Goal: Submit feedback/report problem: Submit feedback/report problem

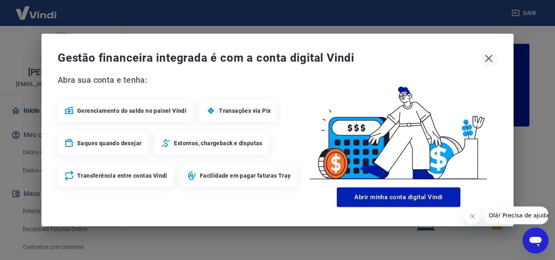
click at [491, 58] on icon "button" at bounding box center [488, 58] width 13 height 13
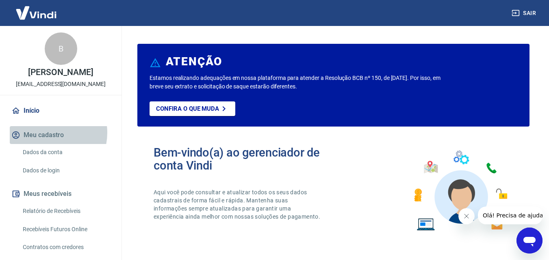
click at [46, 133] on button "Meu cadastro" at bounding box center [61, 135] width 102 height 18
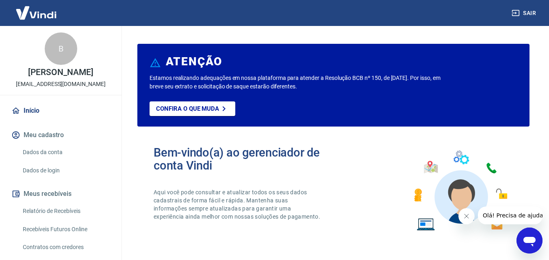
scroll to position [41, 0]
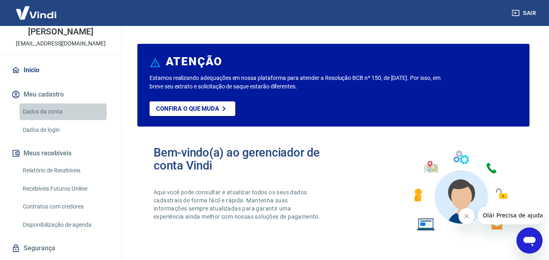
click at [50, 111] on link "Dados da conta" at bounding box center [65, 112] width 92 height 17
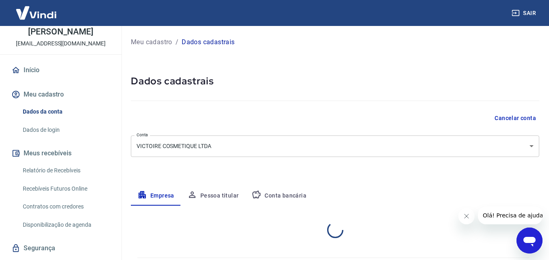
select select "MG"
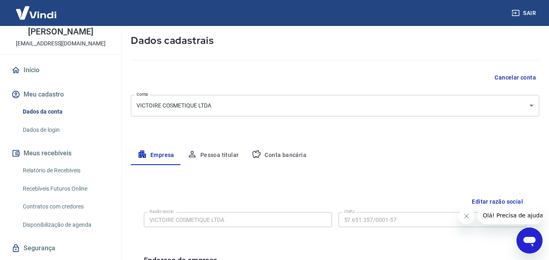
scroll to position [122, 0]
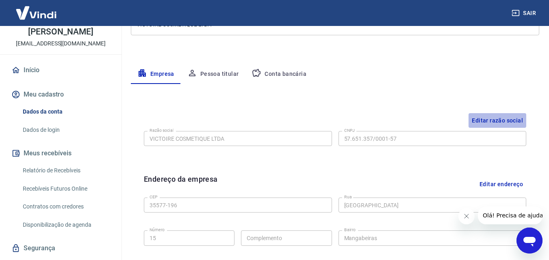
click at [491, 119] on button "Editar razão social" at bounding box center [497, 120] width 58 height 15
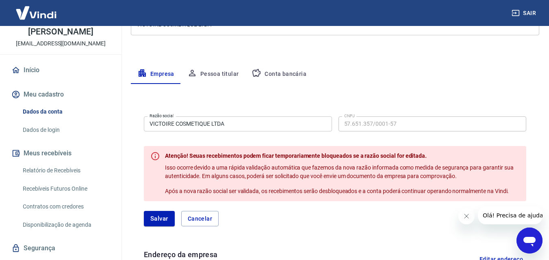
scroll to position [162, 0]
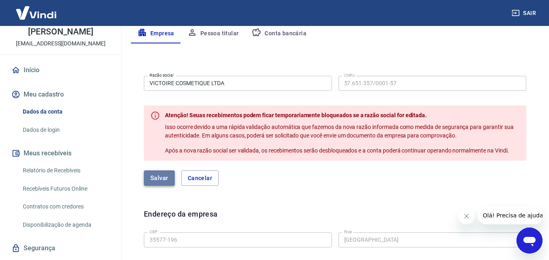
click at [160, 173] on button "Salvar" at bounding box center [159, 178] width 31 height 15
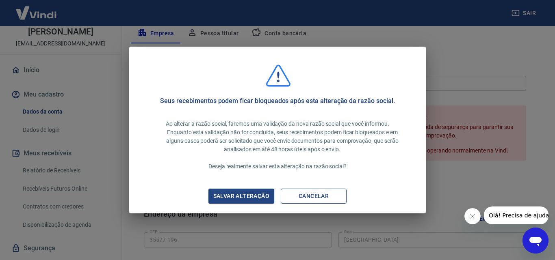
click at [330, 198] on button "Cancelar" at bounding box center [314, 196] width 66 height 15
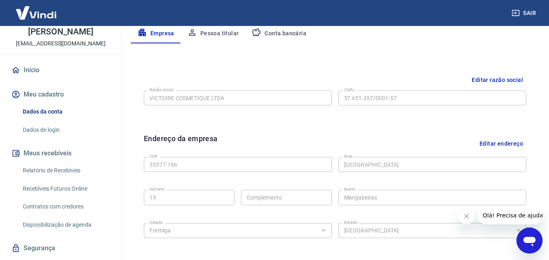
click at [497, 80] on button "Editar razão social" at bounding box center [497, 80] width 58 height 15
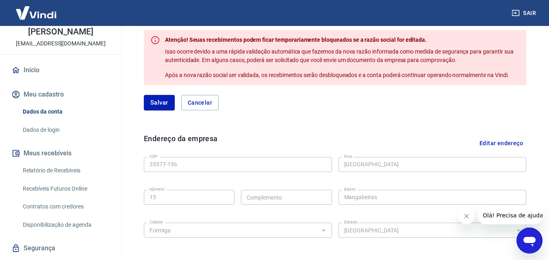
scroll to position [197, 0]
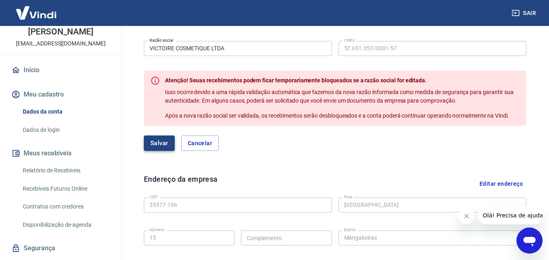
click at [161, 145] on button "Salvar" at bounding box center [159, 143] width 31 height 15
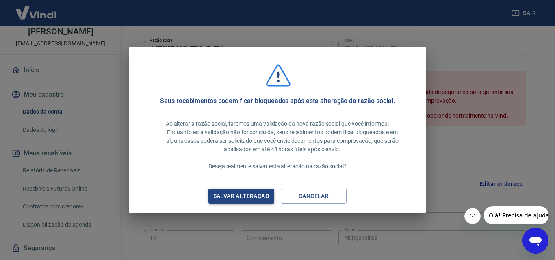
click at [236, 195] on div "Salvar alteração" at bounding box center [241, 196] width 76 height 10
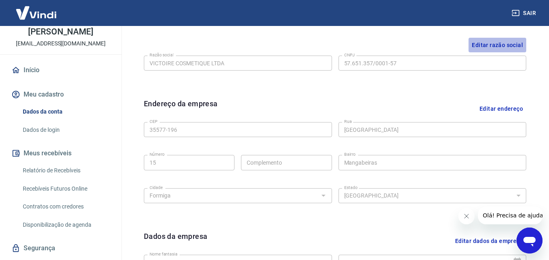
click at [497, 40] on button "Editar razão social" at bounding box center [497, 45] width 58 height 15
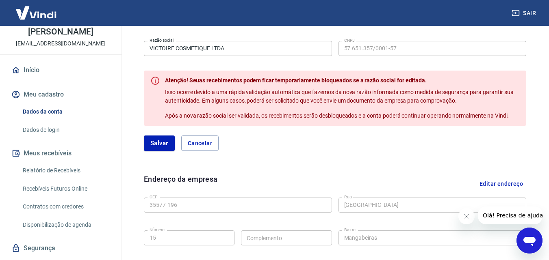
scroll to position [238, 0]
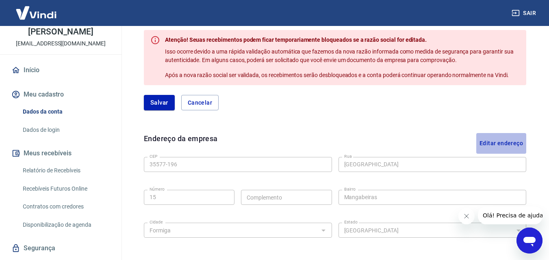
click at [507, 143] on button "Editar endereço" at bounding box center [501, 143] width 50 height 21
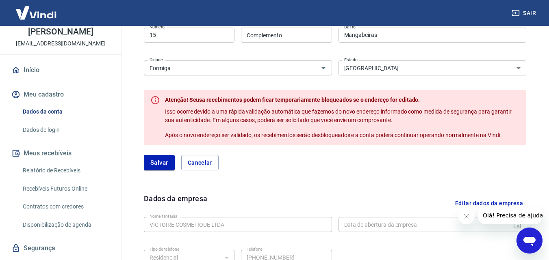
scroll to position [441, 0]
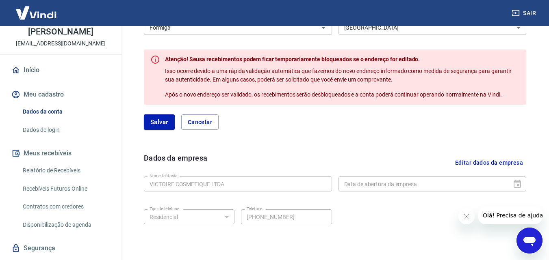
click at [466, 162] on button "Editar dados da empresa" at bounding box center [489, 163] width 74 height 21
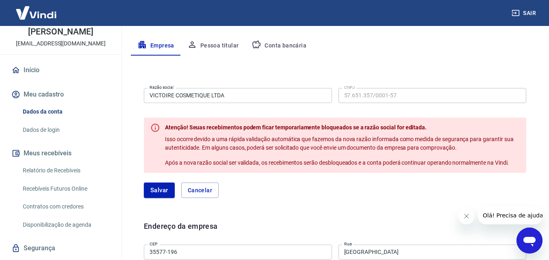
scroll to position [110, 0]
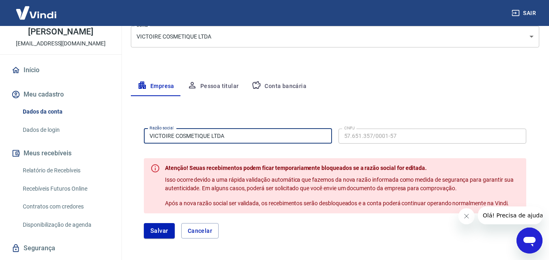
click at [242, 137] on input "VICTOIRE COSMETIQUE LTDA" at bounding box center [238, 136] width 188 height 15
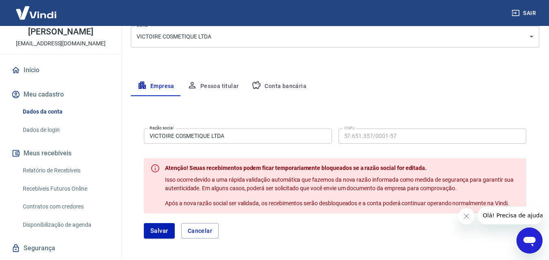
click at [249, 139] on input "VICTOIRE COSMETIQUE LTDA" at bounding box center [238, 136] width 188 height 15
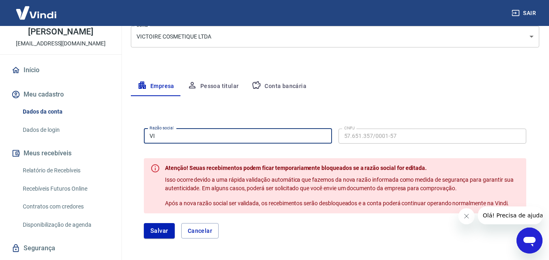
type input "V"
type input "l"
type input "LMBCOSMETICOS"
click at [144, 223] on button "Salvar" at bounding box center [159, 230] width 31 height 15
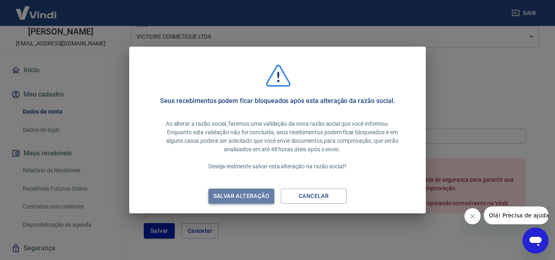
click at [244, 194] on div "Salvar alteração" at bounding box center [241, 196] width 76 height 10
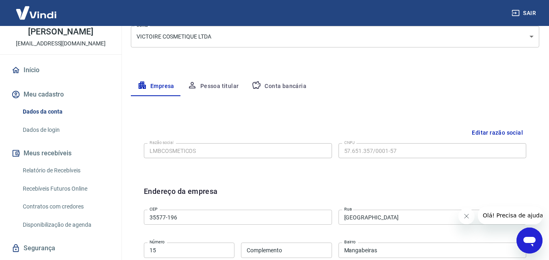
click at [506, 130] on button "Editar razão social" at bounding box center [497, 132] width 58 height 15
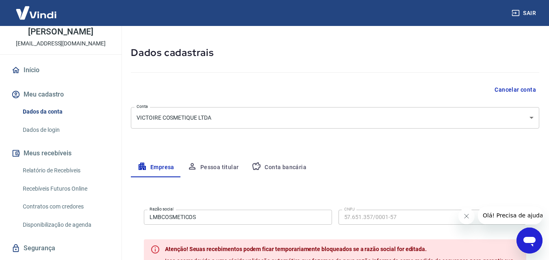
scroll to position [150, 0]
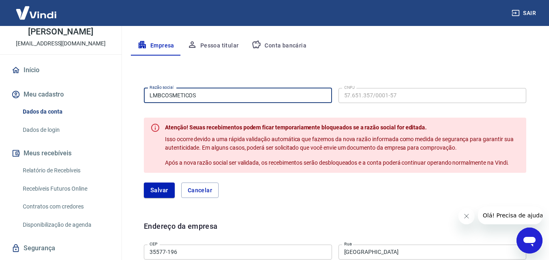
click at [212, 97] on input "LMBCOSMETICOS" at bounding box center [238, 95] width 188 height 15
click at [202, 192] on button "Cancelar" at bounding box center [199, 190] width 37 height 15
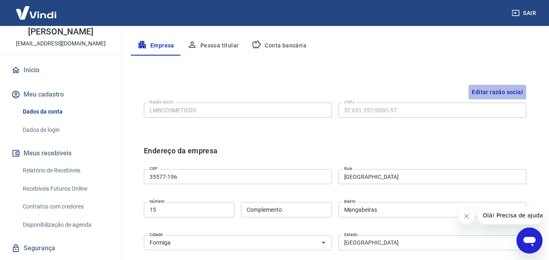
click at [515, 88] on button "Editar razão social" at bounding box center [497, 92] width 58 height 15
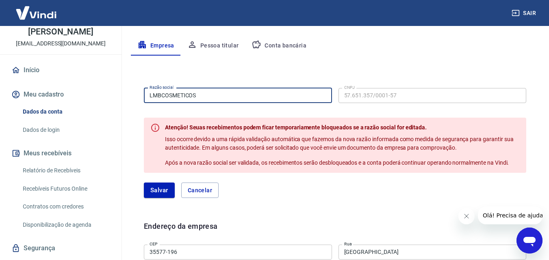
drag, startPoint x: 216, startPoint y: 100, endPoint x: 102, endPoint y: 102, distance: 113.3
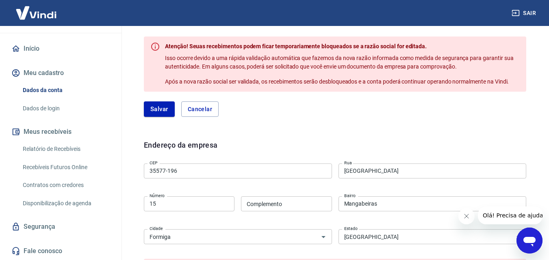
scroll to position [110, 0]
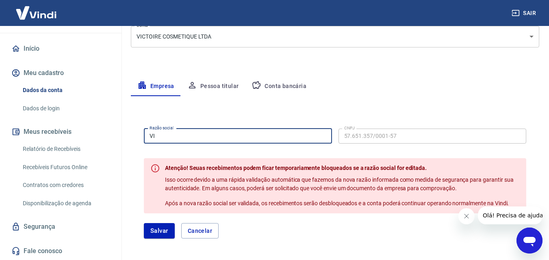
type input "VICTOIRE COSMETIQUE LTDA"
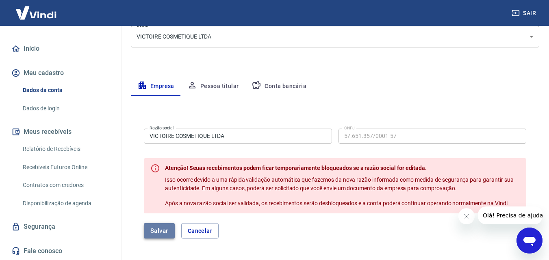
click at [168, 231] on button "Salvar" at bounding box center [159, 230] width 31 height 15
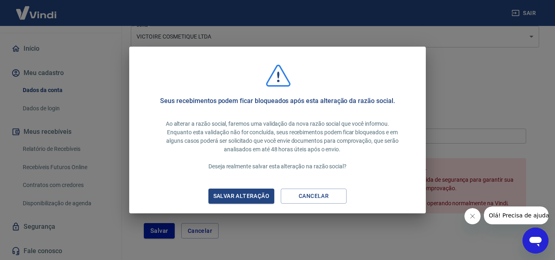
click at [248, 196] on div "Salvar alteração" at bounding box center [241, 196] width 76 height 10
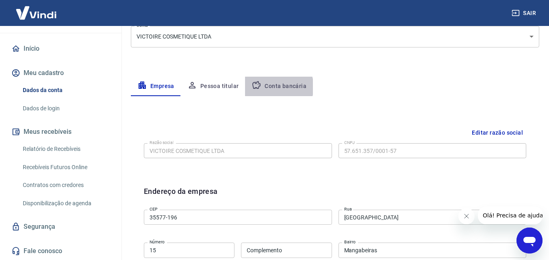
click at [276, 87] on button "Conta bancária" at bounding box center [279, 86] width 68 height 19
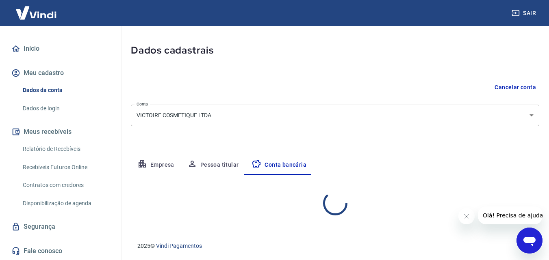
select select "1"
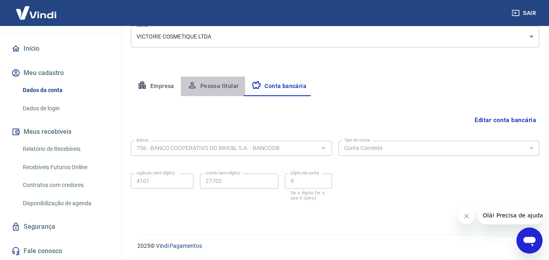
click at [229, 83] on button "Pessoa titular" at bounding box center [213, 86] width 65 height 19
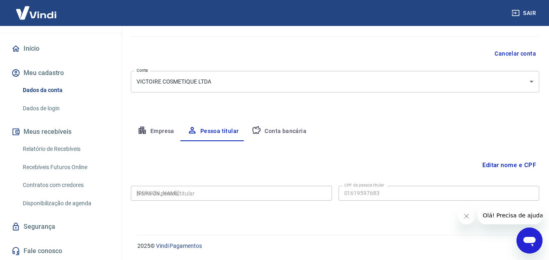
type input "016.195.976-83"
click at [158, 132] on button "Empresa" at bounding box center [156, 131] width 50 height 19
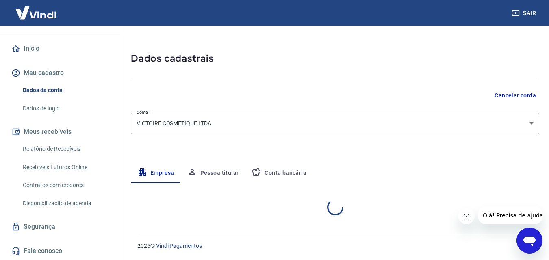
select select "MG"
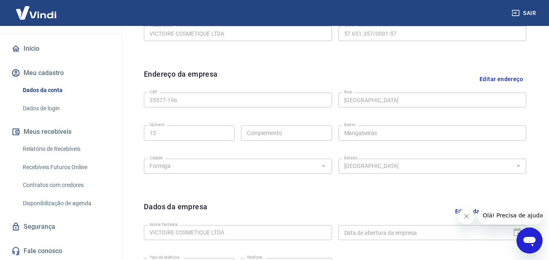
scroll to position [308, 0]
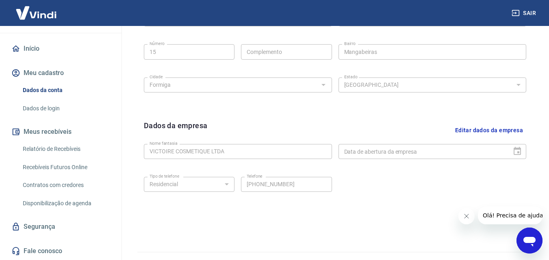
click at [48, 251] on link "Fale conosco" at bounding box center [61, 251] width 102 height 18
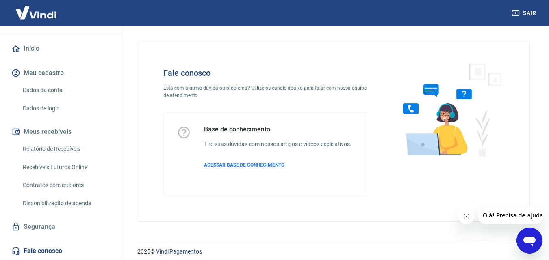
click at [531, 242] on icon "Abrir janela de mensagens" at bounding box center [529, 242] width 12 height 10
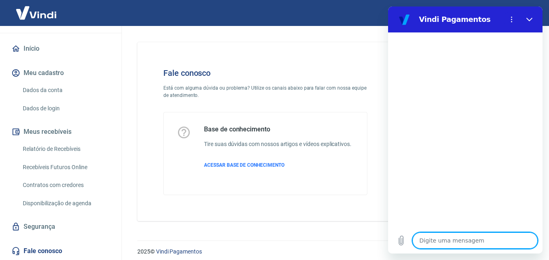
type textarea "Q"
type textarea "x"
type textarea "QU"
type textarea "x"
type textarea "QUE"
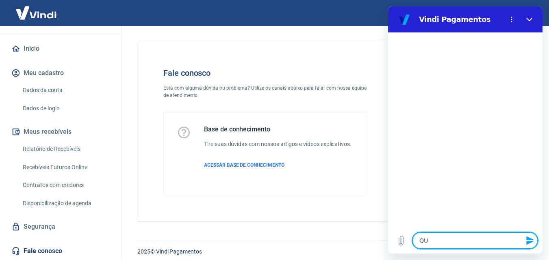
type textarea "x"
type textarea "QUER"
type textarea "x"
type textarea "QUERO"
type textarea "x"
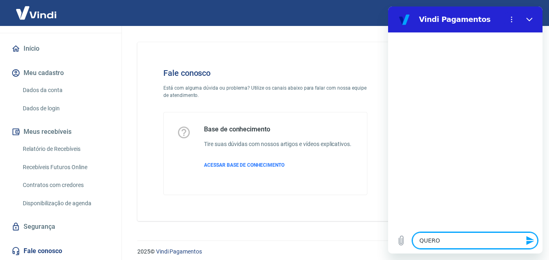
type textarea "QUERO"
type textarea "x"
type textarea "QUERO M"
type textarea "x"
type textarea "QUERO MU"
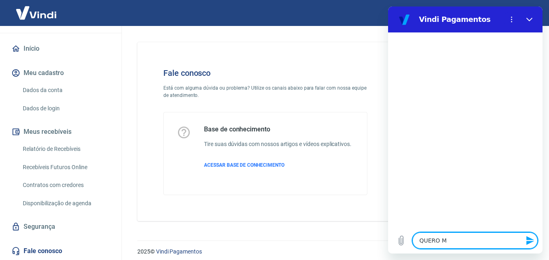
type textarea "x"
type textarea "QUERO MUD"
type textarea "x"
type textarea "QUERO MUDA"
type textarea "x"
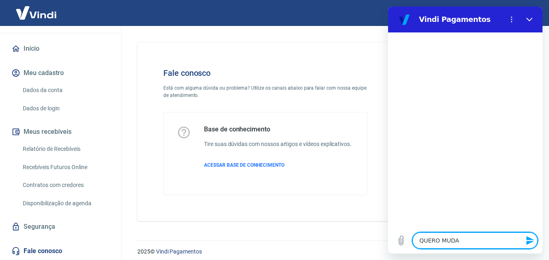
type textarea "QUERO MUDAR"
type textarea "x"
type textarea "QUERO MUDAR"
type textarea "x"
type textarea "QUERO MUDAR C"
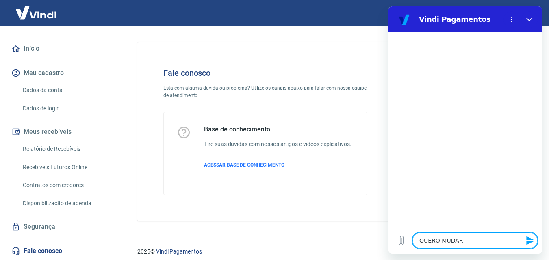
type textarea "x"
type textarea "QUERO MUDAR CN"
type textarea "x"
type textarea "QUERO MUDAR CNP"
type textarea "x"
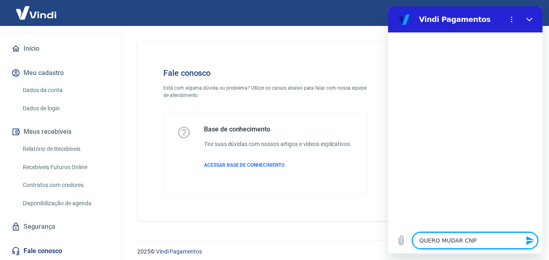
type textarea "QUERO MUDAR CNPJ"
type textarea "x"
type textarea "QUERO MUDAR CNPJ"
type textarea "x"
type textarea "QUERO MUDAR CNPJ D"
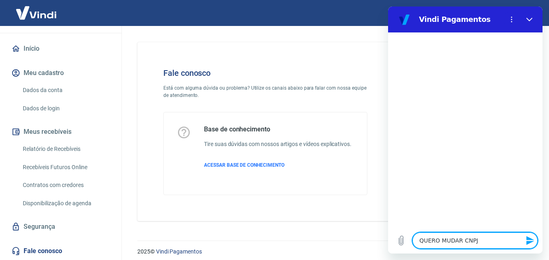
type textarea "x"
type textarea "QUERO MUDAR CNPJ"
type textarea "x"
type textarea "QUERO MUDAR CNPJ"
type textarea "x"
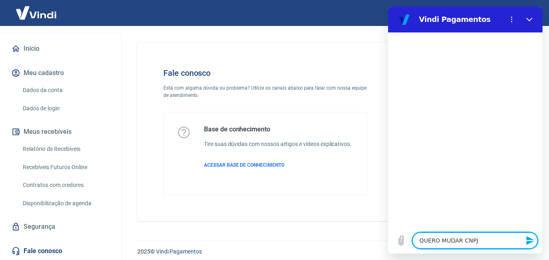
type textarea "QUERO MUDAR CNP"
type textarea "x"
type textarea "QUERO MUDAR CN"
type textarea "x"
type textarea "QUERO MUDAR C"
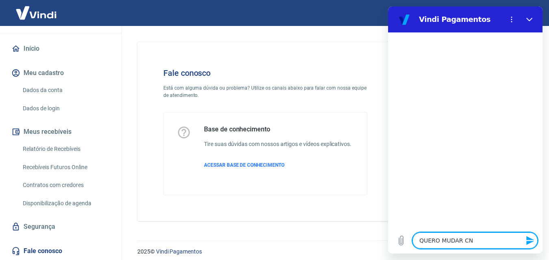
type textarea "x"
type textarea "QUERO MUDAR"
type textarea "x"
type textarea "QUERO MUDAR R"
type textarea "x"
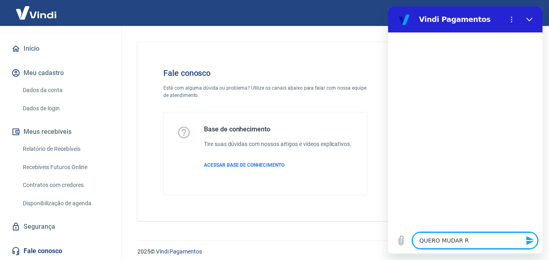
type textarea "QUERO MUDAR RA"
type textarea "x"
type textarea "QUERO MUDAR RAZ"
type textarea "x"
type textarea "QUERO MUDAR RAZÃ"
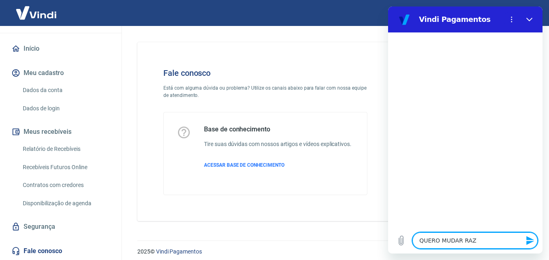
type textarea "x"
type textarea "QUERO MUDAR RAZÃO"
type textarea "x"
type textarea "QUERO MUDAR RAZÃO"
type textarea "x"
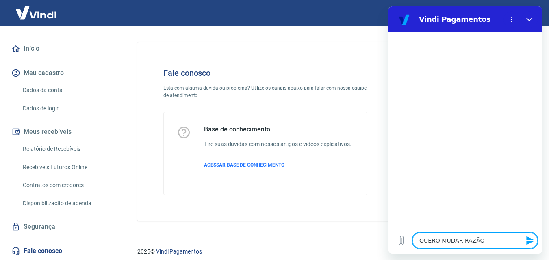
type textarea "QUERO MUDAR RAZÃO S"
type textarea "x"
type textarea "QUERO MUDAR RAZÃO SO"
type textarea "x"
type textarea "QUERO MUDAR RAZÃO SOC"
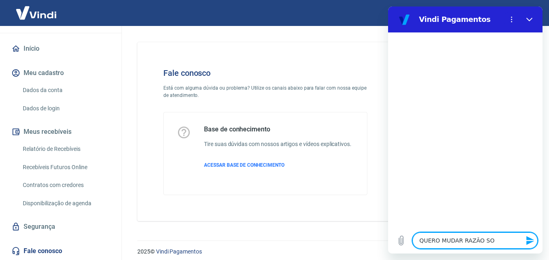
type textarea "x"
type textarea "QUERO MUDAR RAZÃO SOCI"
type textarea "x"
type textarea "QUERO MUDAR RAZÃO SOCIA"
type textarea "x"
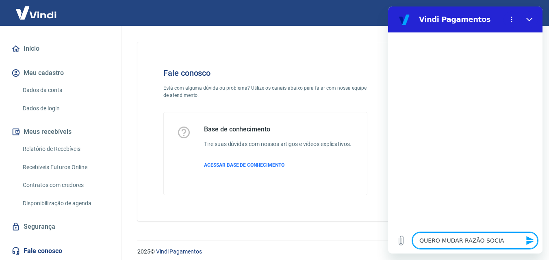
type textarea "QUERO MUDAR RAZÃO SOCIAL"
type textarea "x"
type textarea "QUERO MUDAR RAZÃO SOCIAL"
type textarea "x"
type textarea "QUERO MUDAR RAZÃO SOCIAL E"
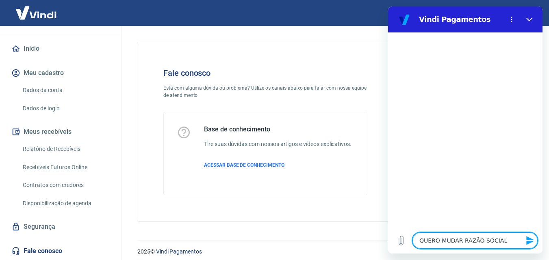
type textarea "x"
type textarea "QUERO MUDAR RAZÃO SOCIAL E"
type textarea "x"
type textarea "QUERO MUDAR RAZÃO SOCIAL E N"
type textarea "x"
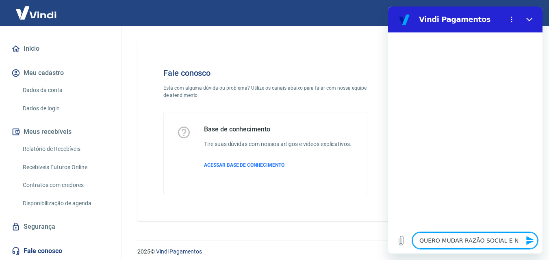
type textarea "QUERO MUDAR RAZÃO SOCIAL E"
type textarea "x"
type textarea "QUERO MUDAR RAZÃO SOCIAL E C"
type textarea "x"
type textarea "QUERO MUDAR RAZÃO SOCIAL E CN"
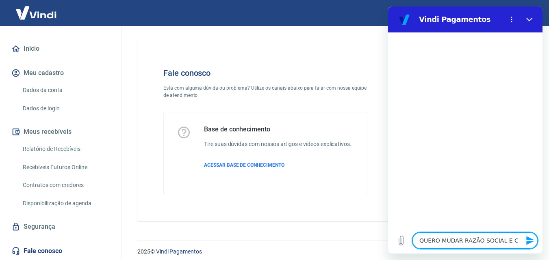
type textarea "x"
type textarea "QUERO MUDAR RAZÃO SOCIAL E CNP"
type textarea "x"
type textarea "QUERO MUDAR RAZÃO SOCIAL E CNPJ"
type textarea "x"
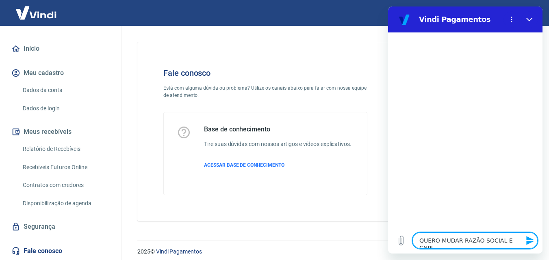
type textarea "QUERO MUDAR RAZÃO SOCIAL E CNPJ"
type textarea "x"
type textarea "QUERO MUDAR RAZÃO SOCIAL E CNPJ D"
type textarea "x"
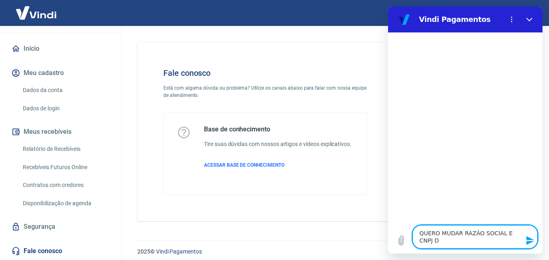
type textarea "QUERO MUDAR RAZÃO SOCIAL E CNPJ DA"
type textarea "x"
type textarea "QUERO MUDAR RAZÃO SOCIAL E CNPJ DA"
type textarea "x"
type textarea "QUERO MUDAR RAZÃO SOCIAL E CNPJ DA E"
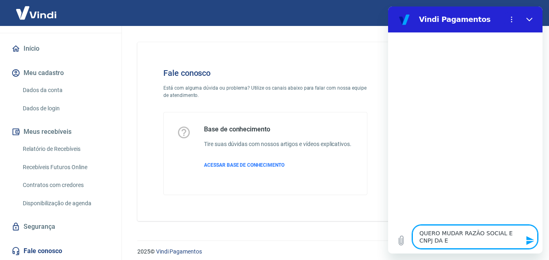
type textarea "x"
type textarea "QUERO MUDAR RAZÃO SOCIAL E CNPJ DA EM"
type textarea "x"
type textarea "QUERO MUDAR RAZÃO SOCIAL E CNPJ DA EMP"
type textarea "x"
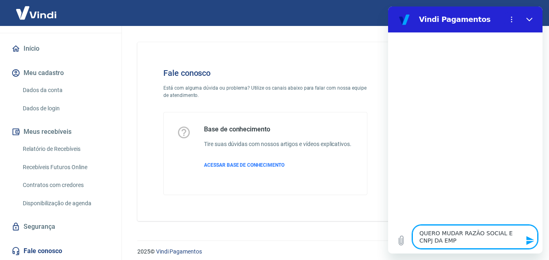
type textarea "QUERO MUDAR RAZÃO SOCIAL E CNPJ DA EMPR"
type textarea "x"
type textarea "QUERO MUDAR RAZÃO SOCIAL E CNPJ DA EMPRE"
type textarea "x"
type textarea "QUERO MUDAR RAZÃO SOCIAL E CNPJ DA EMPRES"
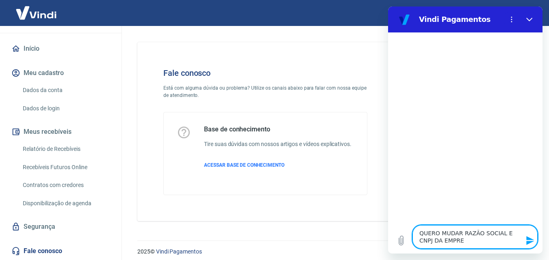
type textarea "x"
type textarea "QUERO MUDAR RAZÃO SOCIAL E CNPJ DA EMPRESA"
type textarea "x"
type textarea "QUERO MUDAR RAZÃO SOCIAL E CNPJ DA EMPRESA"
type textarea "x"
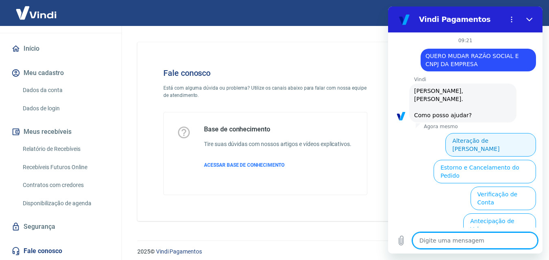
click at [492, 133] on button "Alteração de Dados Cadastrais" at bounding box center [490, 145] width 91 height 24
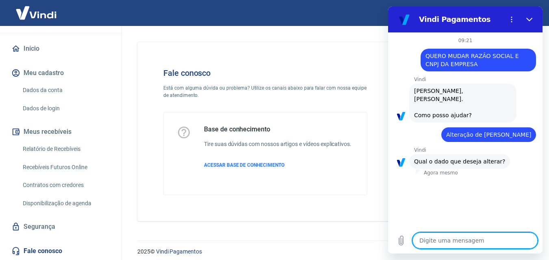
scroll to position [36, 0]
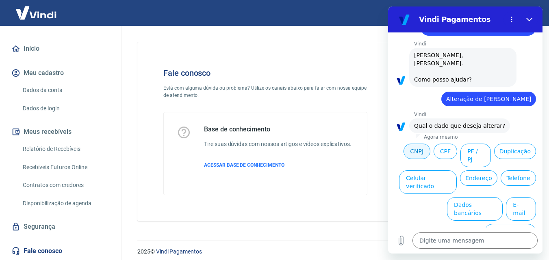
click at [430, 144] on button "CNPJ" at bounding box center [416, 151] width 27 height 15
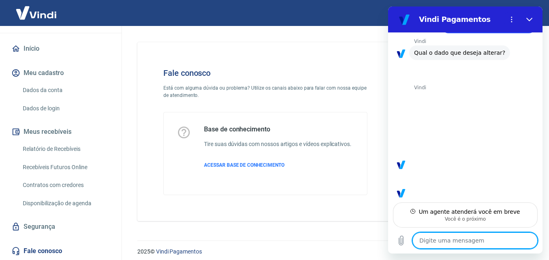
scroll to position [110, 0]
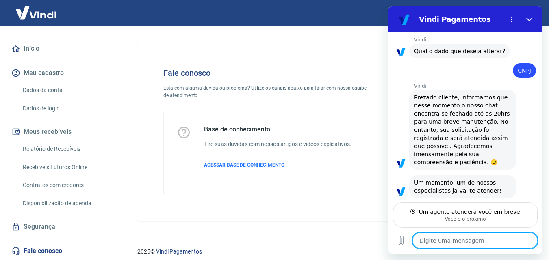
type textarea "x"
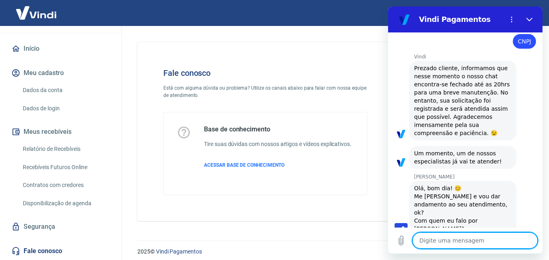
scroll to position [141, 0]
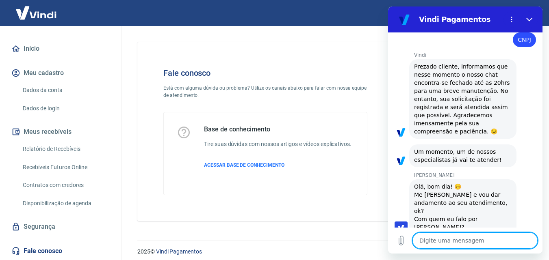
click at [471, 242] on textarea at bounding box center [474, 241] width 125 height 16
type textarea "O"
type textarea "x"
type textarea "OL"
type textarea "x"
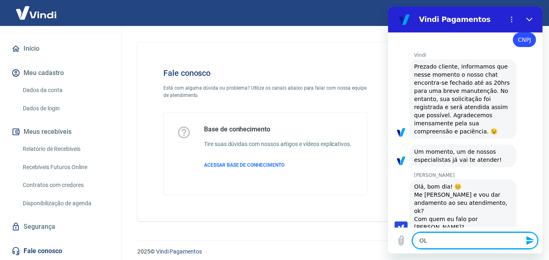
type textarea "OLA"
type textarea "x"
type textarea "OLA,"
type textarea "x"
type textarea "OLA,"
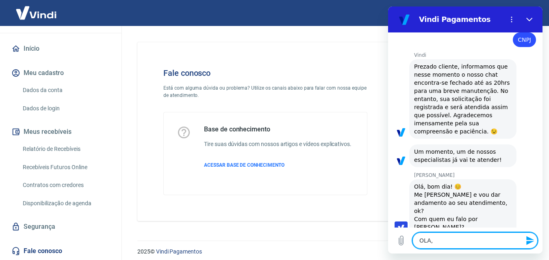
type textarea "x"
type textarea "OLA, C"
type textarea "x"
type textarea "OLA, CY"
type textarea "x"
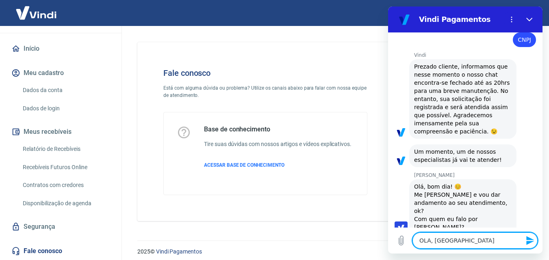
type textarea "OLA, CYN"
type textarea "x"
type textarea "OLA, CYNT"
type textarea "x"
type textarea "OLA, CYNTH"
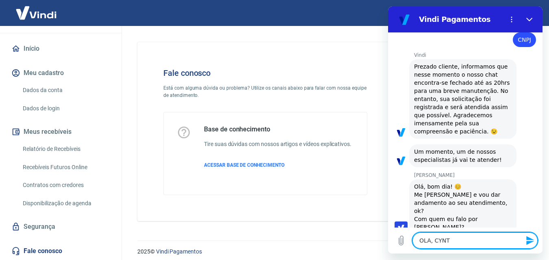
type textarea "x"
type textarea "OLA, CYNTHI"
type textarea "x"
type textarea "OLA, CYNTHIA"
type textarea "x"
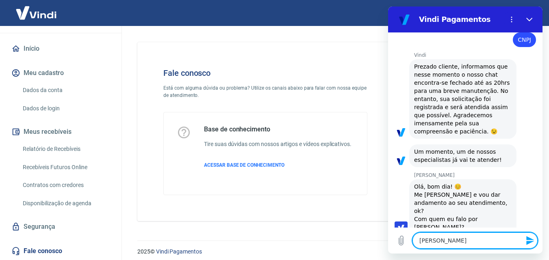
type textarea "OLA, CYNTHIA"
type textarea "x"
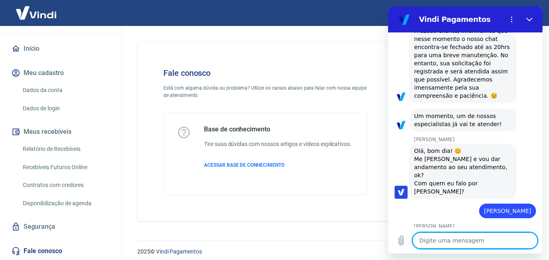
scroll to position [176, 0]
type textarea "x"
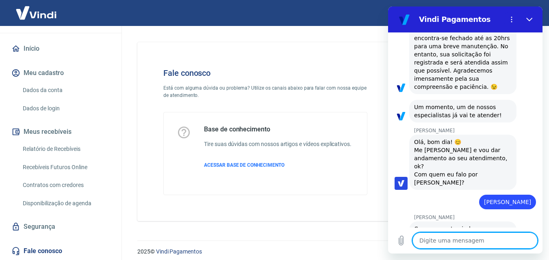
scroll to position [188, 0]
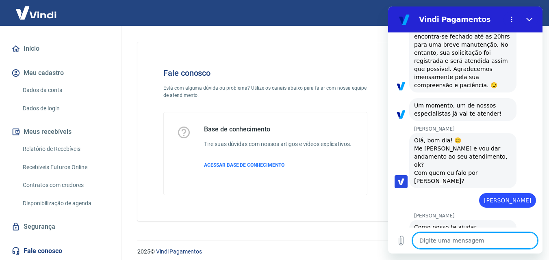
type textarea "Q"
type textarea "x"
type textarea "QU"
type textarea "x"
type textarea "QUE"
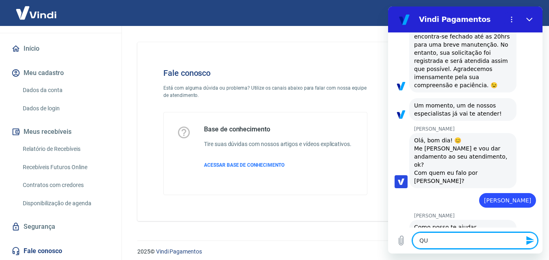
type textarea "x"
type textarea "QUER"
type textarea "x"
type textarea "QUERO"
type textarea "x"
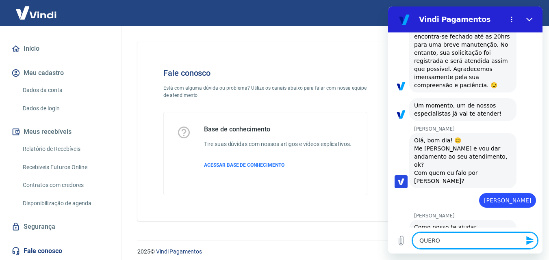
type textarea "QUERO"
type textarea "x"
type textarea "QUERO M"
type textarea "x"
type textarea "QUERO MU"
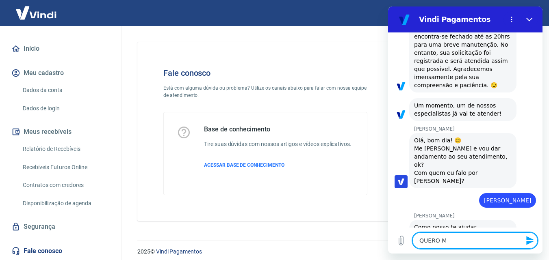
type textarea "x"
type textarea "QUERO MUD"
type textarea "x"
type textarea "QUERO MUDA"
type textarea "x"
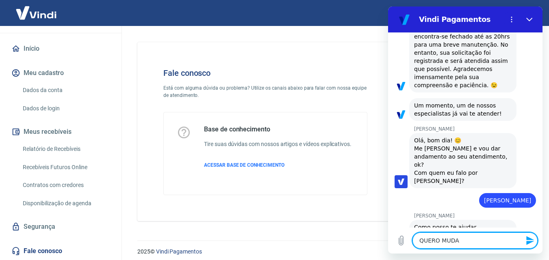
type textarea "QUERO MUDAR"
type textarea "x"
type textarea "QUERO MUDAR"
type textarea "x"
type textarea "QUERO MUDAR R"
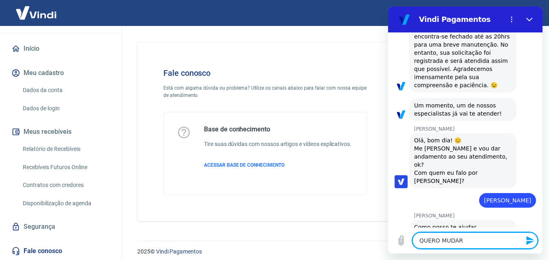
type textarea "x"
type textarea "QUERO MUDAR RA"
type textarea "x"
type textarea "QUERO MUDAR RAZ"
type textarea "x"
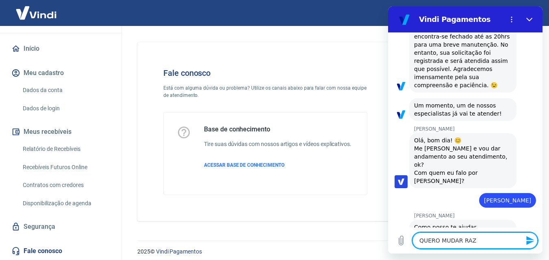
type textarea "QUERO MUDAR RAZÃ"
type textarea "x"
type textarea "QUERO MUDAR RAZÃO"
type textarea "x"
type textarea "QUERO MUDAR RAZÃO"
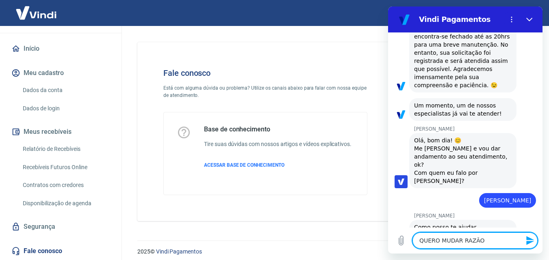
type textarea "x"
type textarea "QUERO MUDAR RAZÃO S"
type textarea "x"
type textarea "QUERO MUDAR RAZÃO SO"
type textarea "x"
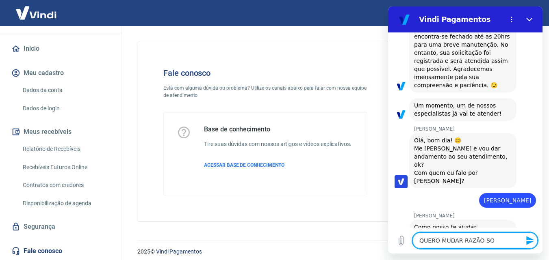
type textarea "QUERO MUDAR RAZÃO SOC"
type textarea "x"
type textarea "QUERO MUDAR RAZÃO SOCI"
type textarea "x"
type textarea "QUERO MUDAR RAZÃO SOCIA"
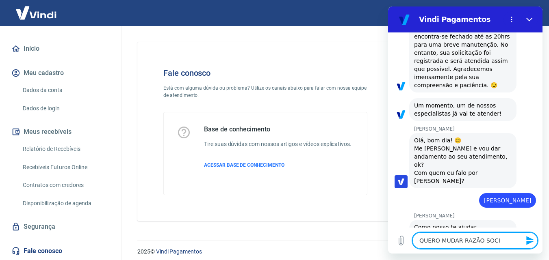
type textarea "x"
type textarea "QUERO MUDAR RAZÃO SOCIAL"
type textarea "x"
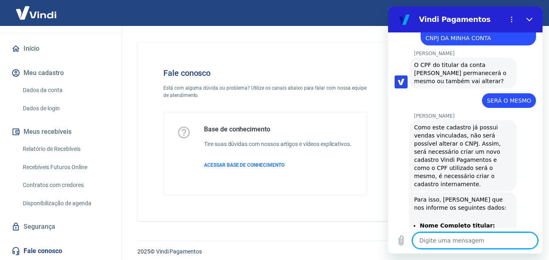
scroll to position [494, 0]
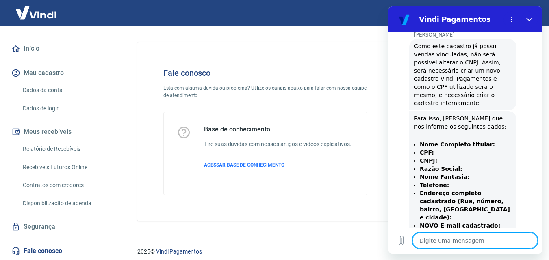
click at [457, 243] on textarea at bounding box center [474, 241] width 125 height 16
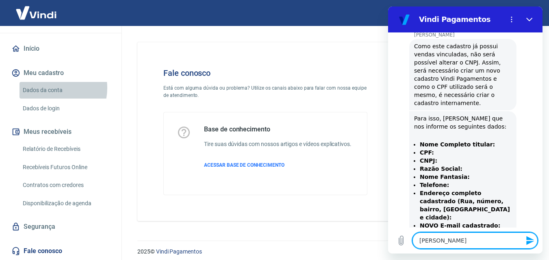
click at [50, 88] on link "Dados da conta" at bounding box center [65, 90] width 92 height 17
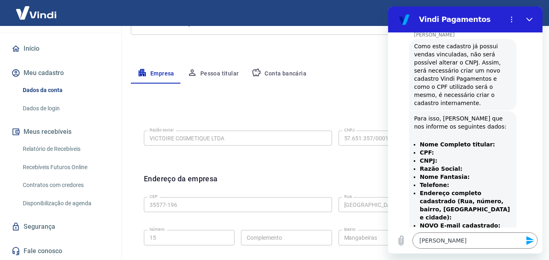
scroll to position [82, 0]
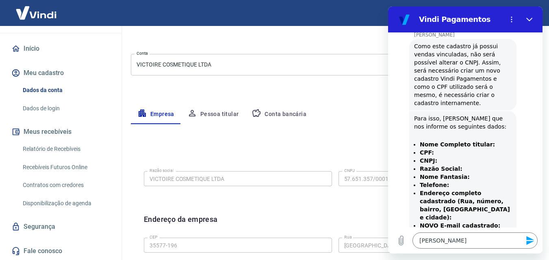
click at [222, 116] on button "Pessoa titular" at bounding box center [213, 114] width 65 height 19
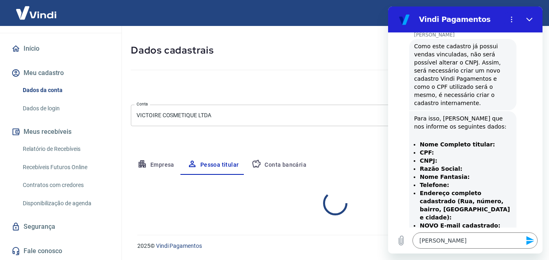
scroll to position [65, 0]
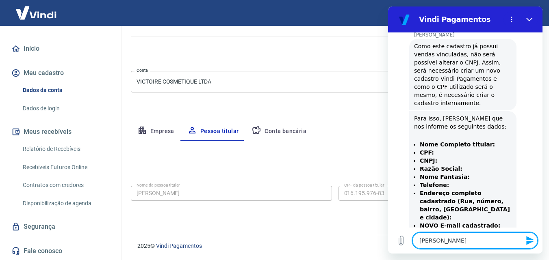
click at [479, 244] on textarea "BRUNO ALVARENGA" at bounding box center [474, 241] width 125 height 16
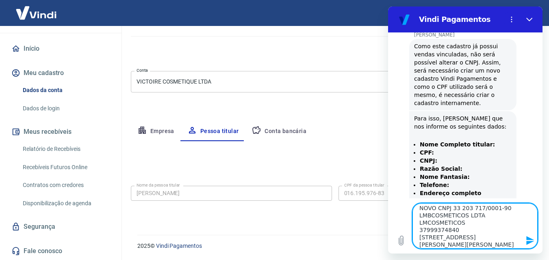
scroll to position [25, 0]
paste textarea "vendas.lmcometicos@gmail.com"
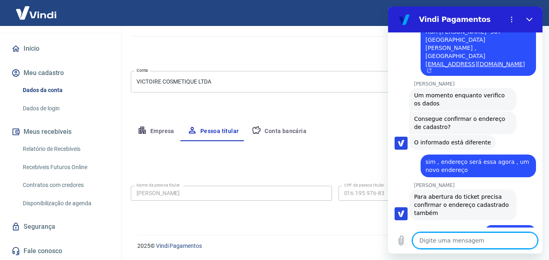
scroll to position [814, 0]
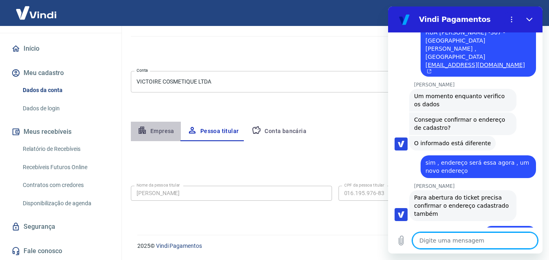
click at [163, 129] on button "Empresa" at bounding box center [156, 131] width 50 height 19
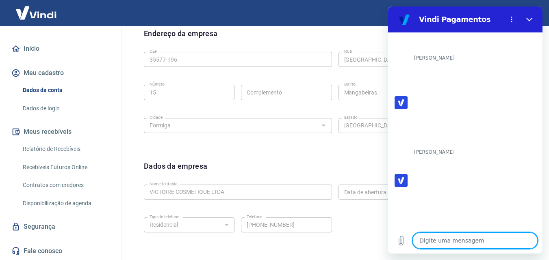
scroll to position [1257, 0]
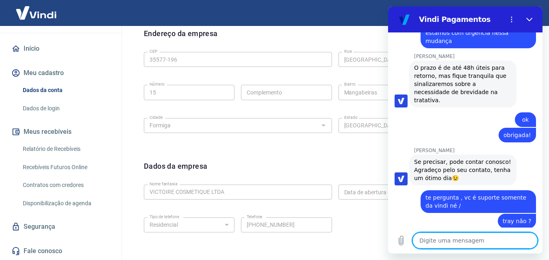
click at [427, 253] on link "https://basedeconhecimento.tray.com.br/hc/pt-br/articles/6743727654171-Como-ent…" at bounding box center [454, 260] width 81 height 15
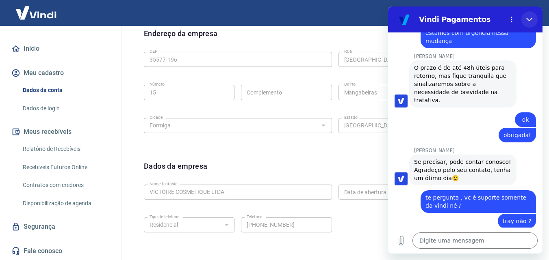
click at [529, 20] on icon "Fechar" at bounding box center [529, 20] width 6 height 4
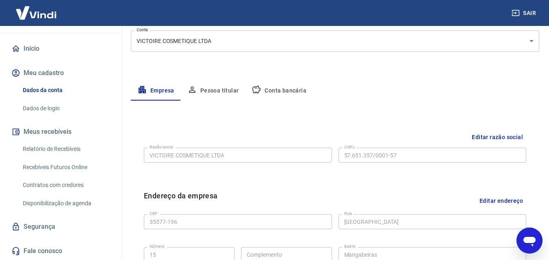
scroll to position [0, 0]
